Goal: Find specific page/section: Find specific page/section

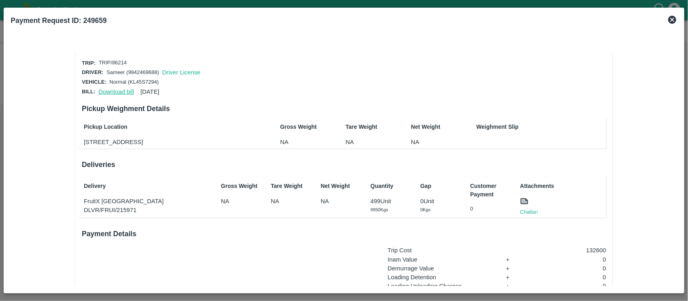
click at [110, 90] on link "Download bill" at bounding box center [115, 92] width 35 height 6
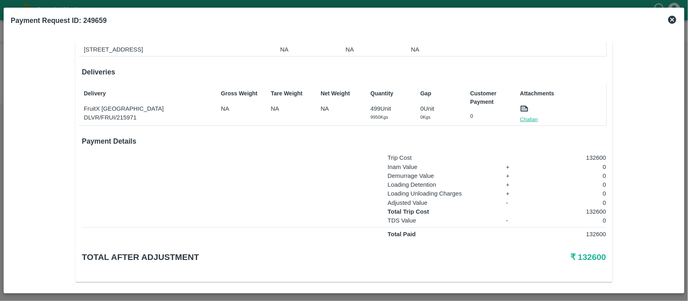
scroll to position [94, 0]
click at [525, 122] on link "Challan" at bounding box center [529, 118] width 18 height 8
click at [595, 215] on p "132600" at bounding box center [569, 210] width 73 height 9
copy p "132600"
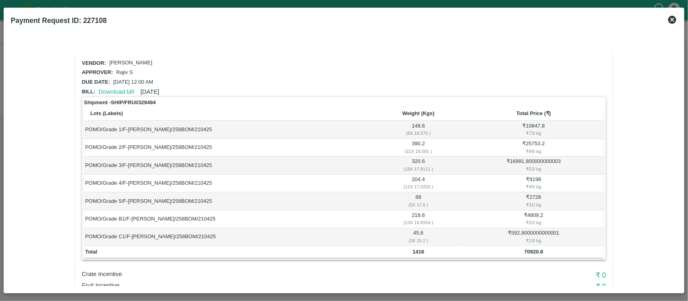
click at [674, 22] on icon at bounding box center [672, 20] width 8 height 8
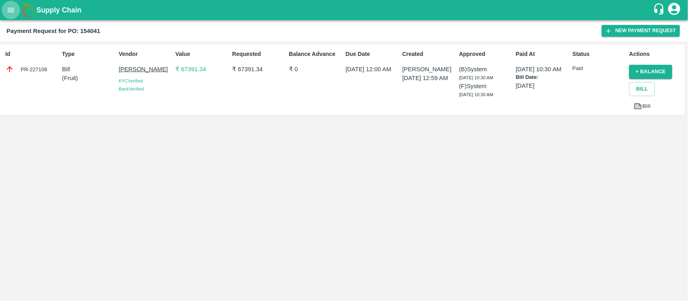
click at [12, 15] on button "open drawer" at bounding box center [11, 10] width 19 height 19
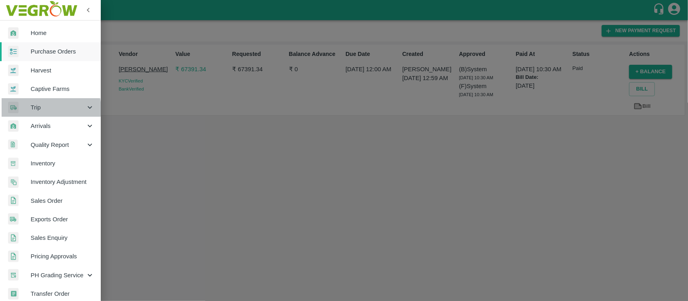
click at [41, 109] on span "Trip" at bounding box center [58, 107] width 55 height 9
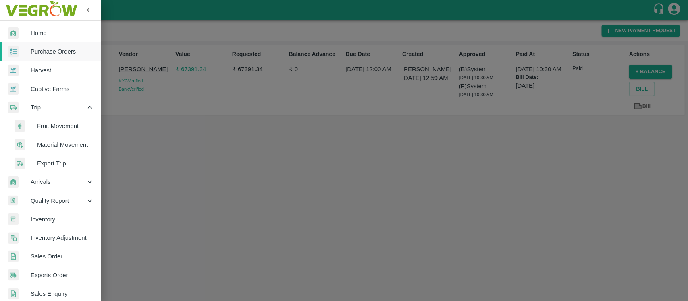
click at [46, 124] on span "Fruit Movement" at bounding box center [65, 126] width 57 height 9
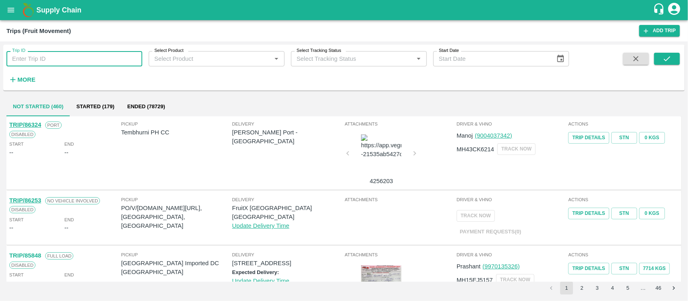
click at [83, 62] on input "Trip ID" at bounding box center [74, 58] width 136 height 15
paste input "86214"
type input "86214"
click at [668, 57] on icon "submit" at bounding box center [666, 58] width 9 height 9
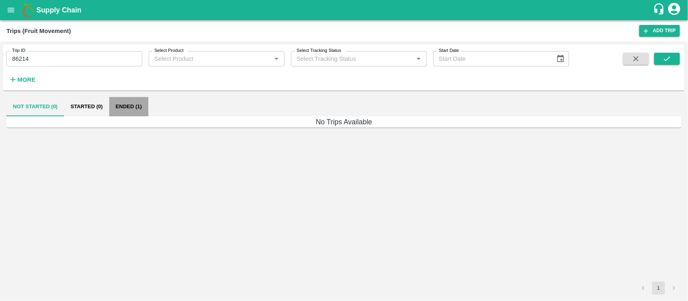
click at [121, 107] on button "Ended (1)" at bounding box center [128, 106] width 39 height 19
